Goal: Task Accomplishment & Management: Manage account settings

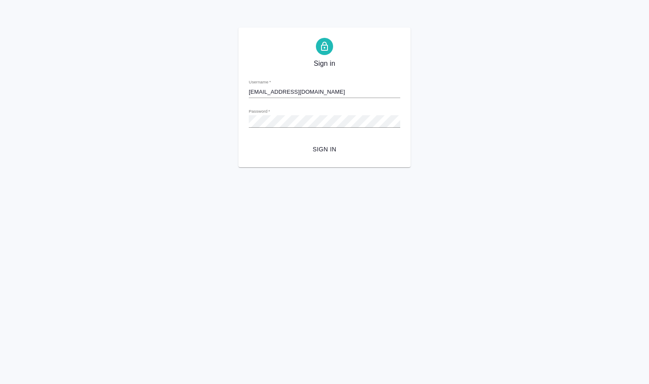
click at [276, 91] on input "n.kamakina@awatera.com" at bounding box center [324, 92] width 151 height 12
type input "[EMAIL_ADDRESS][DOMAIN_NAME]"
click at [325, 152] on span "Sign in" at bounding box center [325, 149] width 138 height 11
click at [326, 148] on span "Sign in" at bounding box center [325, 149] width 138 height 11
click at [257, 158] on div "Sign in Username   * [EMAIL_ADDRESS][DOMAIN_NAME] Password   * urlPath   * / Si…" at bounding box center [324, 98] width 172 height 140
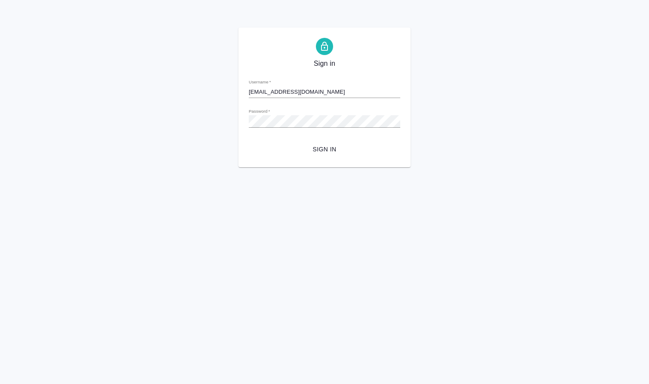
click at [318, 146] on span "Sign in" at bounding box center [325, 149] width 138 height 11
click at [318, 89] on input "[EMAIL_ADDRESS][DOMAIN_NAME]" at bounding box center [324, 92] width 151 height 12
click at [247, 92] on div "Sign in Username   * [EMAIL_ADDRESS][DOMAIN_NAME] Password   * urlPath   * / Si…" at bounding box center [324, 98] width 172 height 140
drag, startPoint x: 250, startPoint y: 92, endPoint x: 333, endPoint y: 90, distance: 83.1
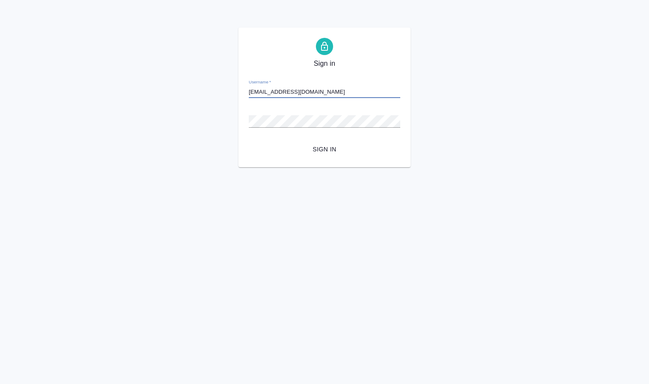
click at [333, 90] on input "[EMAIL_ADDRESS][DOMAIN_NAME]" at bounding box center [324, 92] width 151 height 12
paste input "[EMAIL_ADDRESS][DOMAIN_NAME]"
type input "[EMAIL_ADDRESS][DOMAIN_NAME]"
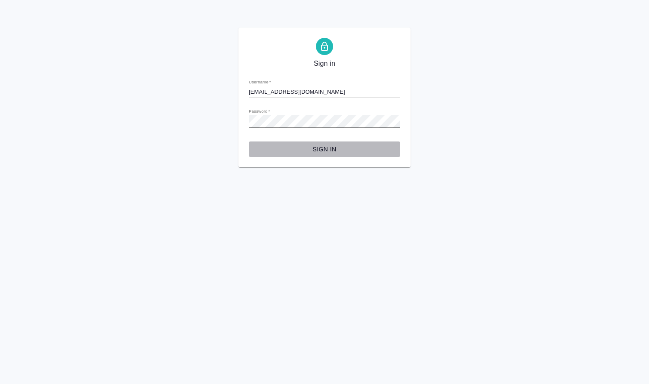
click at [269, 157] on button "Sign in" at bounding box center [324, 150] width 151 height 16
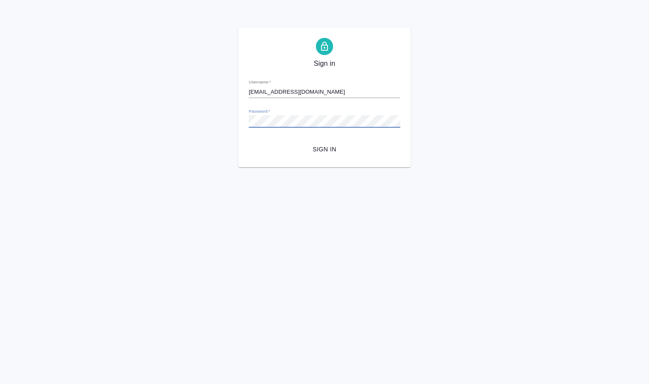
click at [274, 151] on span "Sign in" at bounding box center [325, 149] width 138 height 11
click at [68, 59] on div "Sign in Username   * [EMAIL_ADDRESS][DOMAIN_NAME] Password   * urlPath   * / Si…" at bounding box center [324, 98] width 649 height 140
click at [274, 152] on span "Sign in" at bounding box center [325, 149] width 138 height 11
